Goal: Transaction & Acquisition: Purchase product/service

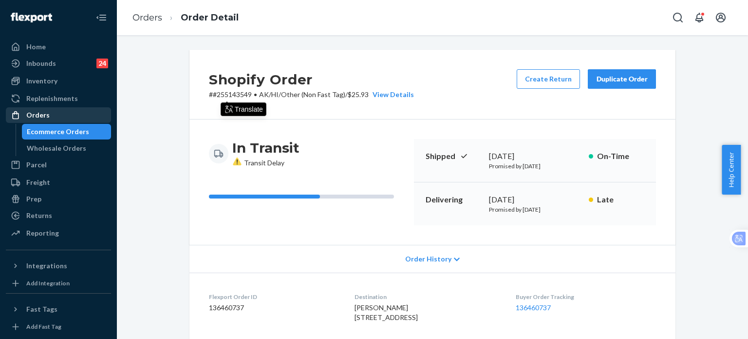
drag, startPoint x: 0, startPoint y: 0, endPoint x: 51, endPoint y: 113, distance: 123.4
click at [49, 116] on div "Orders" at bounding box center [58, 115] width 103 height 14
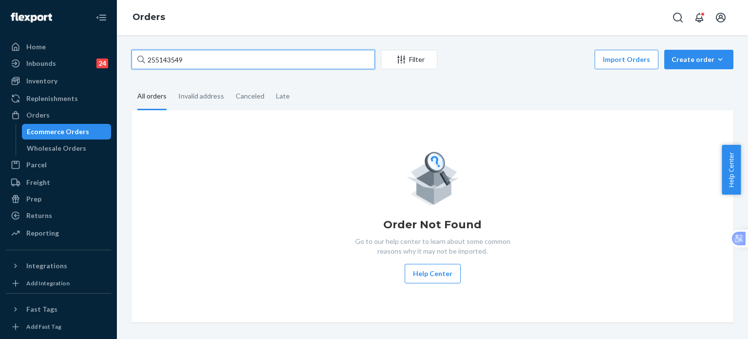
drag, startPoint x: 214, startPoint y: 58, endPoint x: 131, endPoint y: 58, distance: 83.8
click at [166, 59] on input "255143549" at bounding box center [254, 59] width 244 height 19
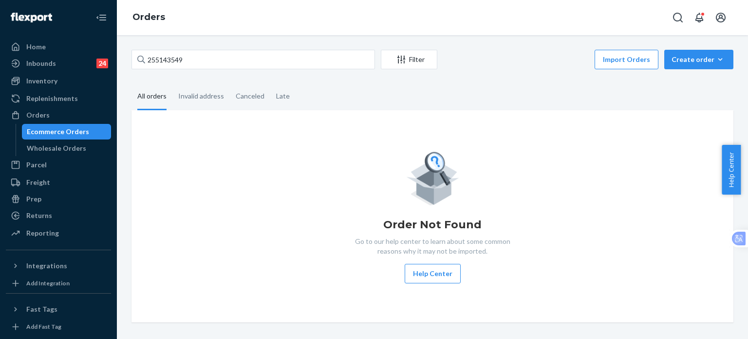
click at [131, 58] on div "255143549 Filter Import Orders Create order Ecommerce order Removal order All o…" at bounding box center [432, 186] width 617 height 272
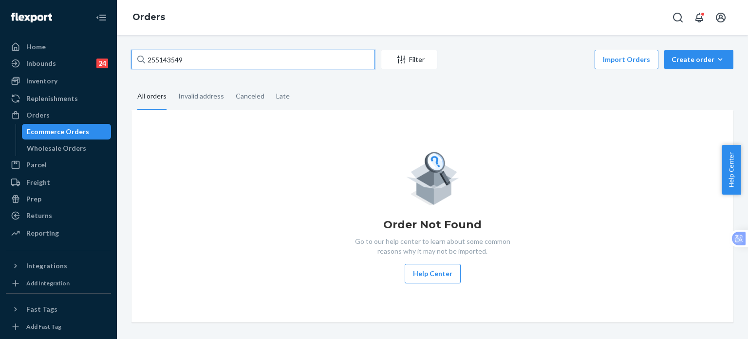
click at [156, 61] on input "255143549" at bounding box center [254, 59] width 244 height 19
paste input "4975854"
type input "254975854"
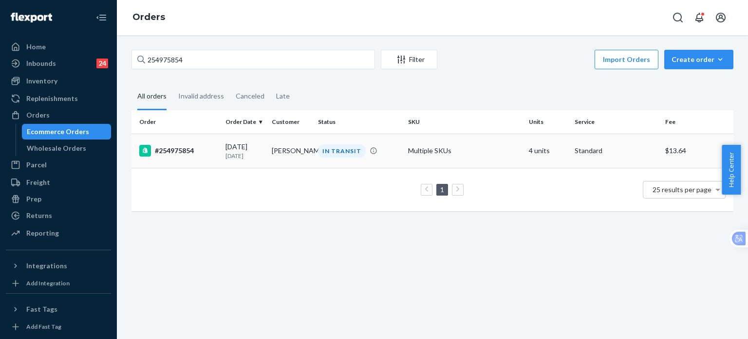
click at [179, 150] on div "#254975854" at bounding box center [178, 151] width 78 height 12
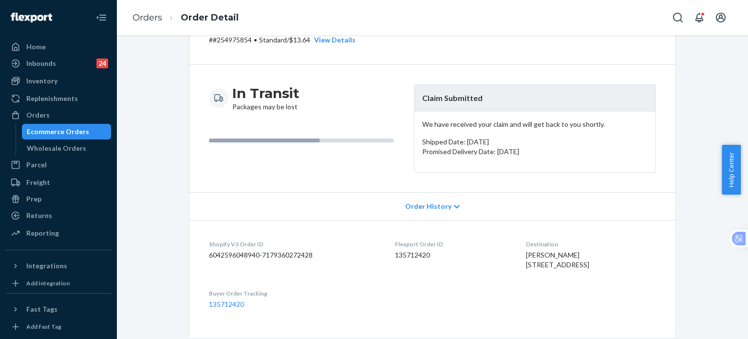
scroll to position [324, 0]
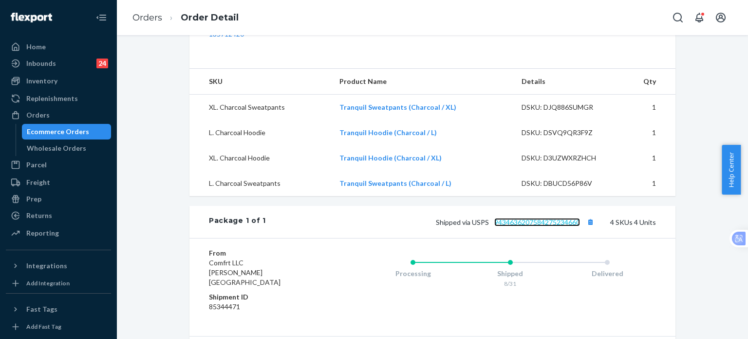
click at [547, 226] on link "9434636207584275234660" at bounding box center [537, 222] width 86 height 8
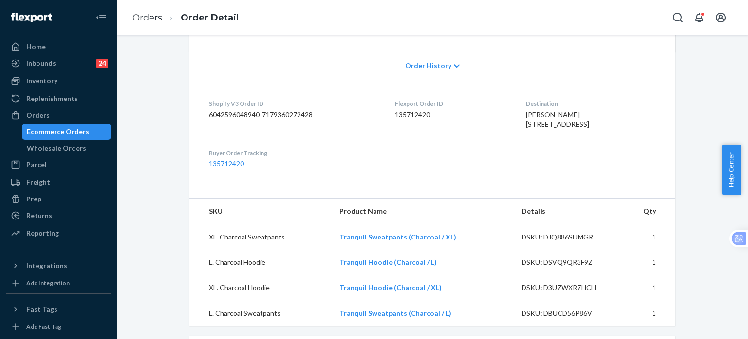
scroll to position [0, 0]
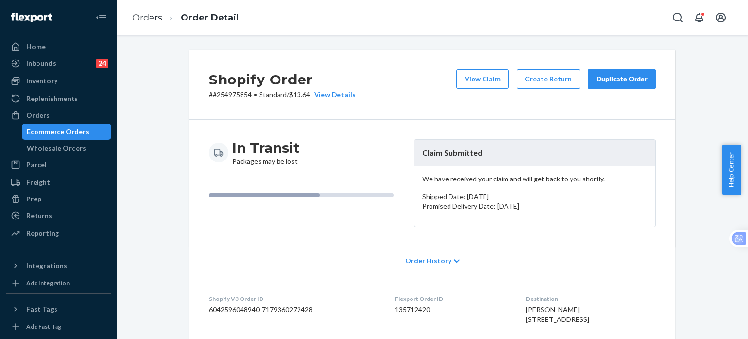
drag, startPoint x: 614, startPoint y: 75, endPoint x: 663, endPoint y: 118, distance: 65.6
click at [614, 75] on div "Duplicate Order" at bounding box center [622, 79] width 52 height 10
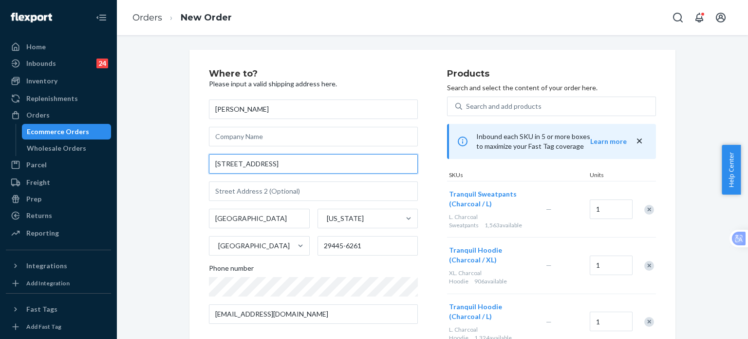
drag, startPoint x: 274, startPoint y: 164, endPoint x: 129, endPoint y: 163, distance: 145.1
click at [129, 163] on div "Where to? Please input a valid shipping address here. [PERSON_NAME] [STREET_ADD…" at bounding box center [432, 308] width 617 height 517
paste input "[GEOGRAPHIC_DATA]"
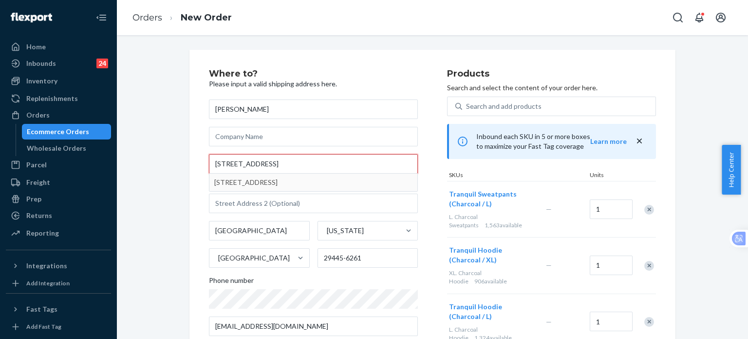
type input "[STREET_ADDRESS]"
type input "29445"
type input "[STREET_ADDRESS]"
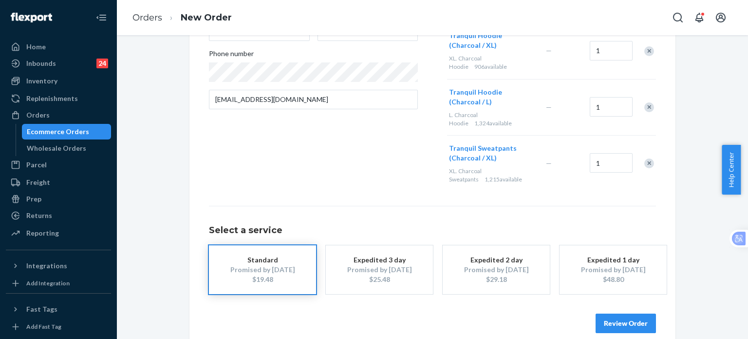
scroll to position [227, 0]
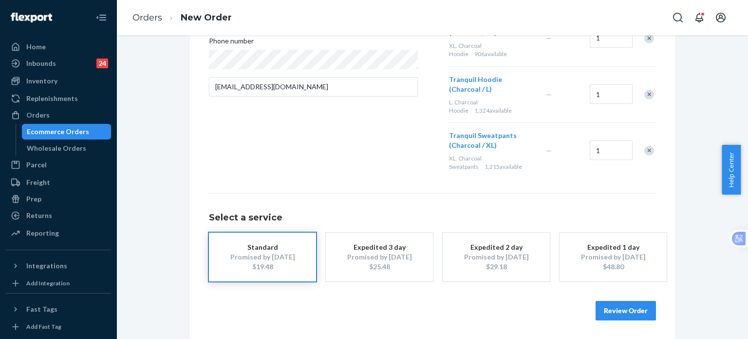
click at [399, 268] on div "$25.48" at bounding box center [379, 267] width 78 height 10
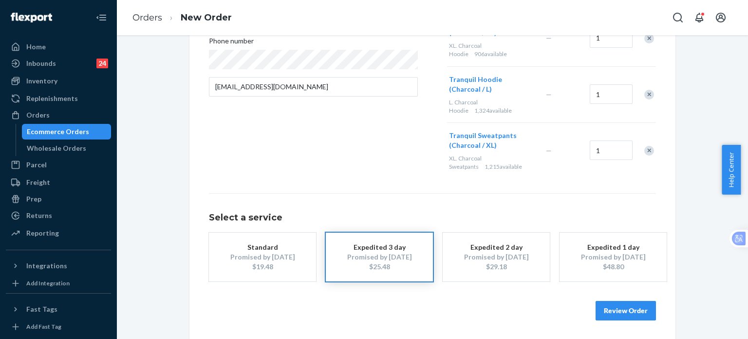
click at [636, 314] on button "Review Order" at bounding box center [626, 310] width 60 height 19
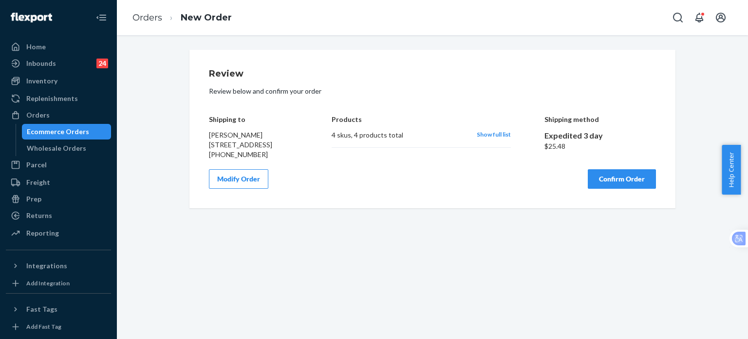
scroll to position [0, 0]
click at [604, 188] on button "Confirm Order" at bounding box center [622, 178] width 68 height 19
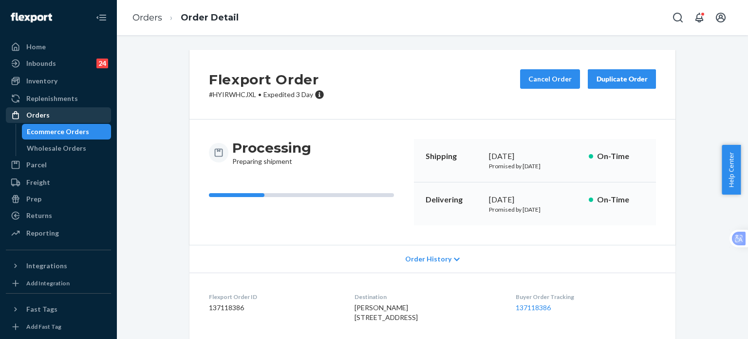
click at [25, 111] on div at bounding box center [19, 115] width 16 height 10
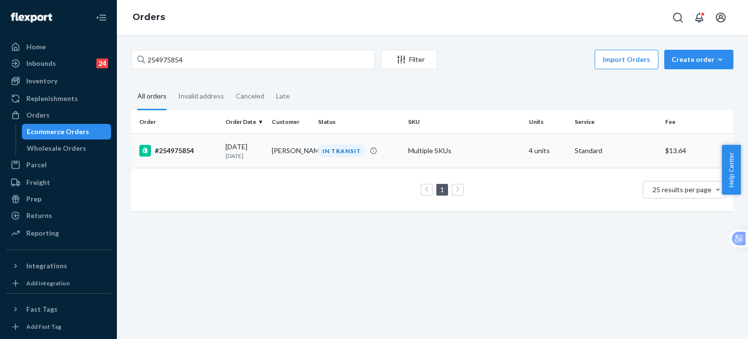
click at [181, 151] on div "#254975854" at bounding box center [178, 151] width 78 height 12
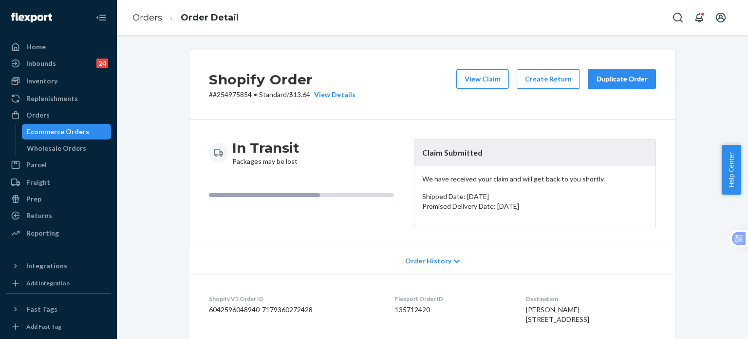
drag, startPoint x: 616, startPoint y: 81, endPoint x: 292, endPoint y: 7, distance: 332.1
click at [616, 81] on div "Duplicate Order" at bounding box center [622, 79] width 52 height 10
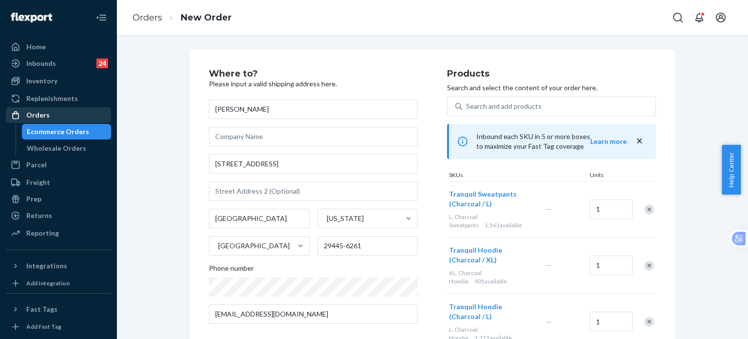
click at [47, 114] on div "Orders" at bounding box center [37, 115] width 23 height 10
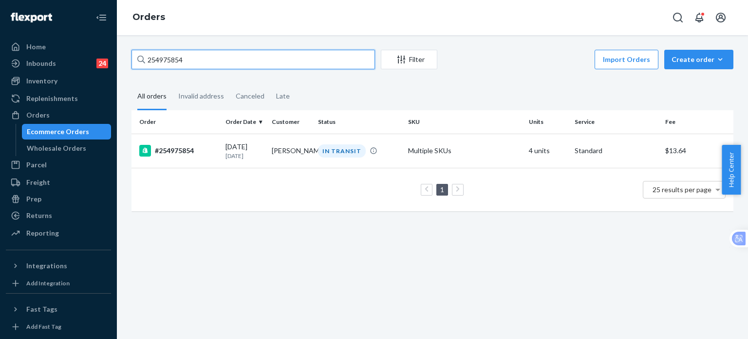
drag, startPoint x: 193, startPoint y: 60, endPoint x: 142, endPoint y: 60, distance: 51.1
click at [142, 60] on div "254975854" at bounding box center [254, 59] width 244 height 19
paste input "5202965"
type input "255202965"
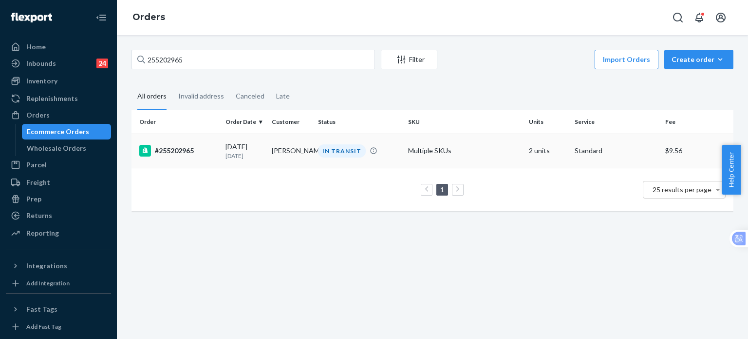
click at [168, 150] on div "#255202965" at bounding box center [178, 151] width 78 height 12
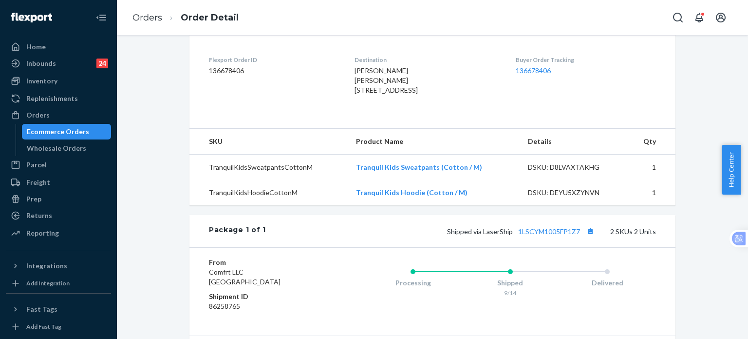
scroll to position [324, 0]
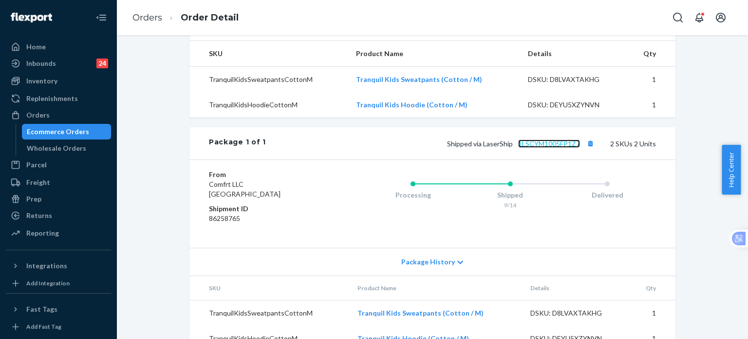
click at [539, 148] on link "1LSCYM1005FP1Z7" at bounding box center [549, 143] width 62 height 8
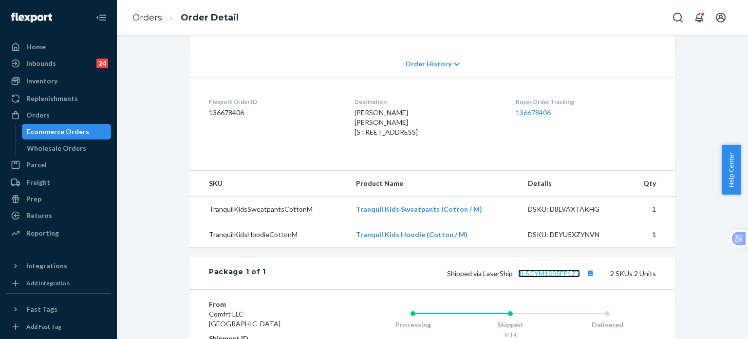
scroll to position [0, 0]
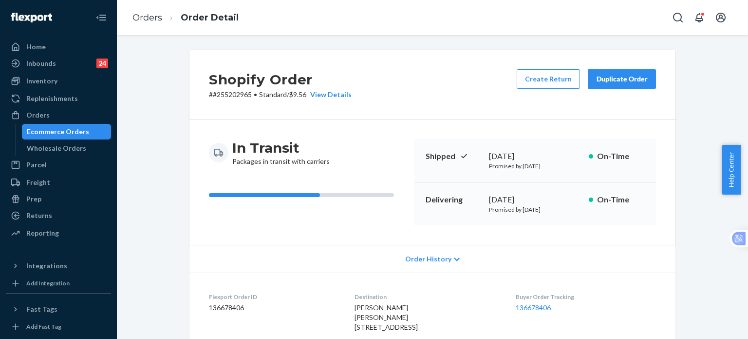
click at [611, 79] on div "Duplicate Order" at bounding box center [622, 79] width 52 height 10
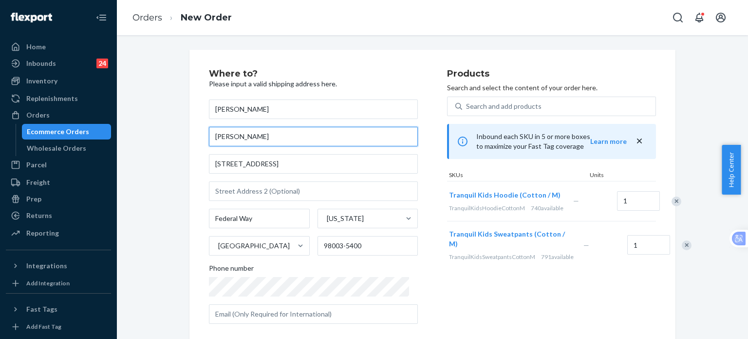
drag, startPoint x: 268, startPoint y: 138, endPoint x: 182, endPoint y: 138, distance: 86.2
click at [182, 138] on div "Where to? Please input a valid shipping address here. [PERSON_NAME] [PERSON_NAM…" at bounding box center [432, 271] width 501 height 443
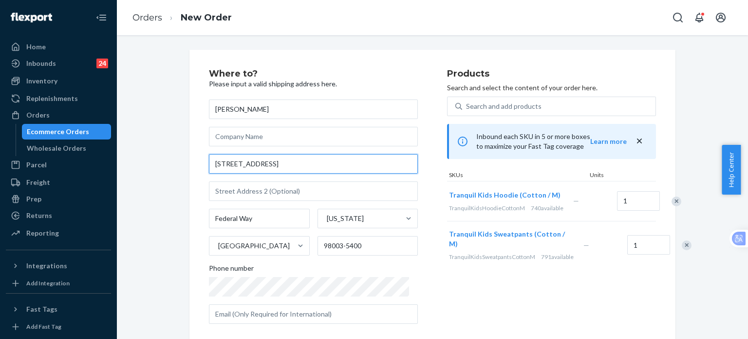
drag, startPoint x: 279, startPoint y: 163, endPoint x: 199, endPoint y: 168, distance: 79.5
click at [199, 168] on div "Where to? Please input a valid shipping address here. [PERSON_NAME] [STREET_ADD…" at bounding box center [432, 271] width 486 height 443
paste input "W [STREET_ADDRESS]"
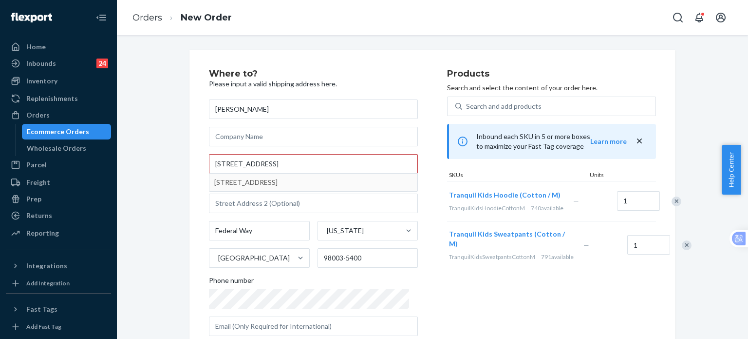
type input "[STREET_ADDRESS]"
type input "98023"
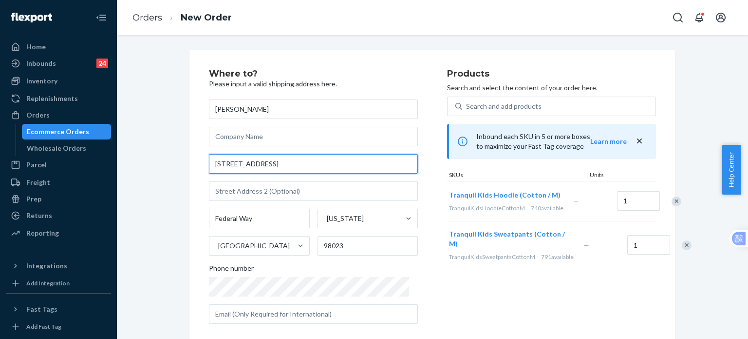
drag, startPoint x: 304, startPoint y: 162, endPoint x: 165, endPoint y: 160, distance: 139.3
click at [165, 160] on div "Where to? Please input a valid shipping address here. [PERSON_NAME][GEOGRAPHIC_…" at bounding box center [432, 271] width 617 height 443
paste input "[STREET_ADDRESS]"
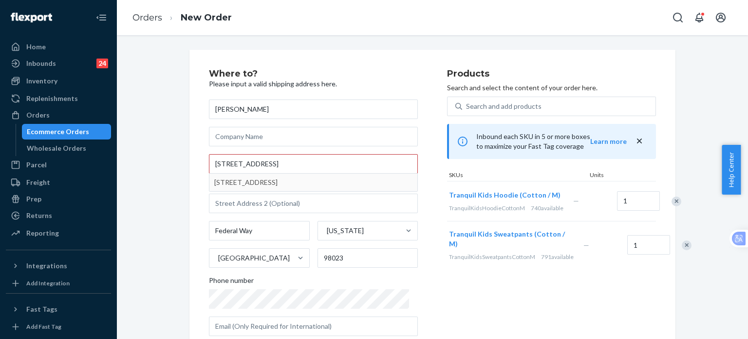
type input "[STREET_ADDRESS]"
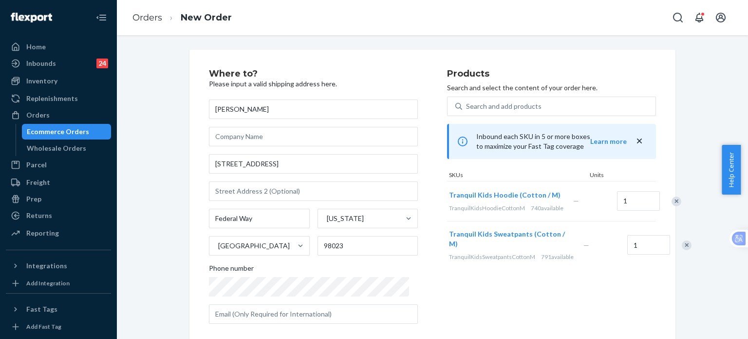
click at [450, 317] on div "Products Search and select the content of your order here. Search and add produ…" at bounding box center [551, 200] width 209 height 262
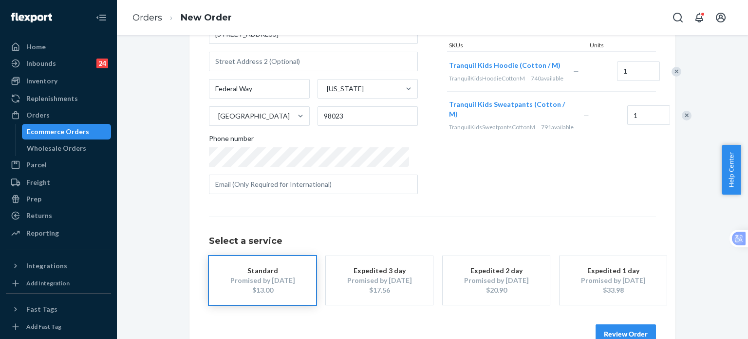
scroll to position [153, 0]
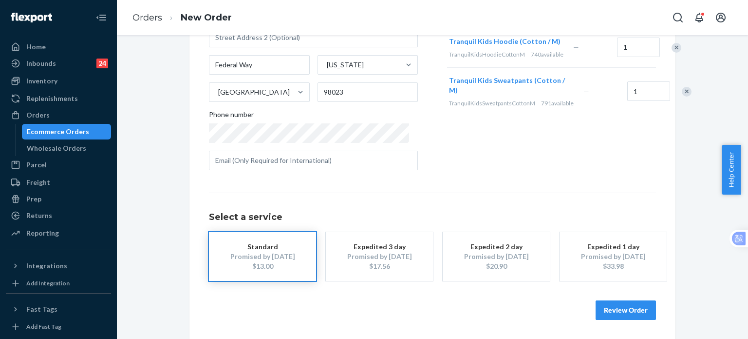
click at [469, 308] on div "Review Order" at bounding box center [432, 304] width 447 height 29
click at [633, 307] on button "Review Order" at bounding box center [626, 309] width 60 height 19
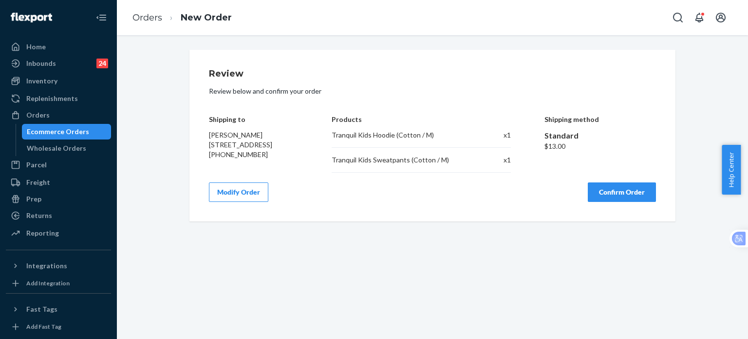
scroll to position [0, 0]
click at [626, 188] on button "Confirm Order" at bounding box center [622, 191] width 68 height 19
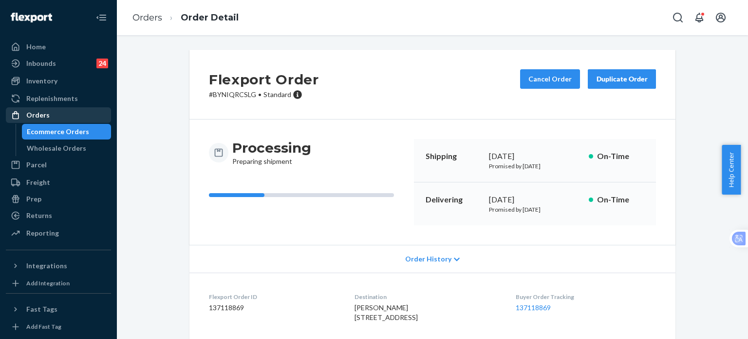
click at [39, 114] on div "Orders" at bounding box center [37, 115] width 23 height 10
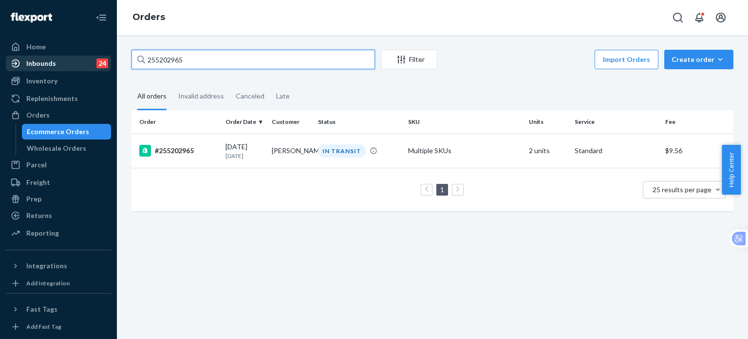
drag, startPoint x: 203, startPoint y: 61, endPoint x: 91, endPoint y: 58, distance: 111.6
click at [91, 58] on div "Home Inbounds 24 Shipping Plans Problems 24 Inventory Products Replenishments O…" at bounding box center [374, 169] width 748 height 339
paste input "31312"
type input "255313125"
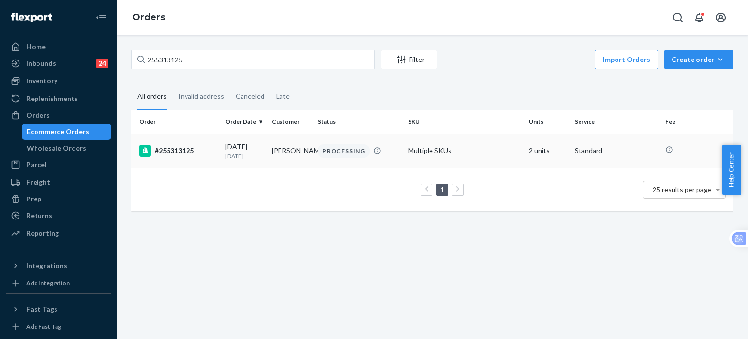
click at [174, 151] on div "#255313125" at bounding box center [178, 151] width 78 height 12
